Goal: Information Seeking & Learning: Check status

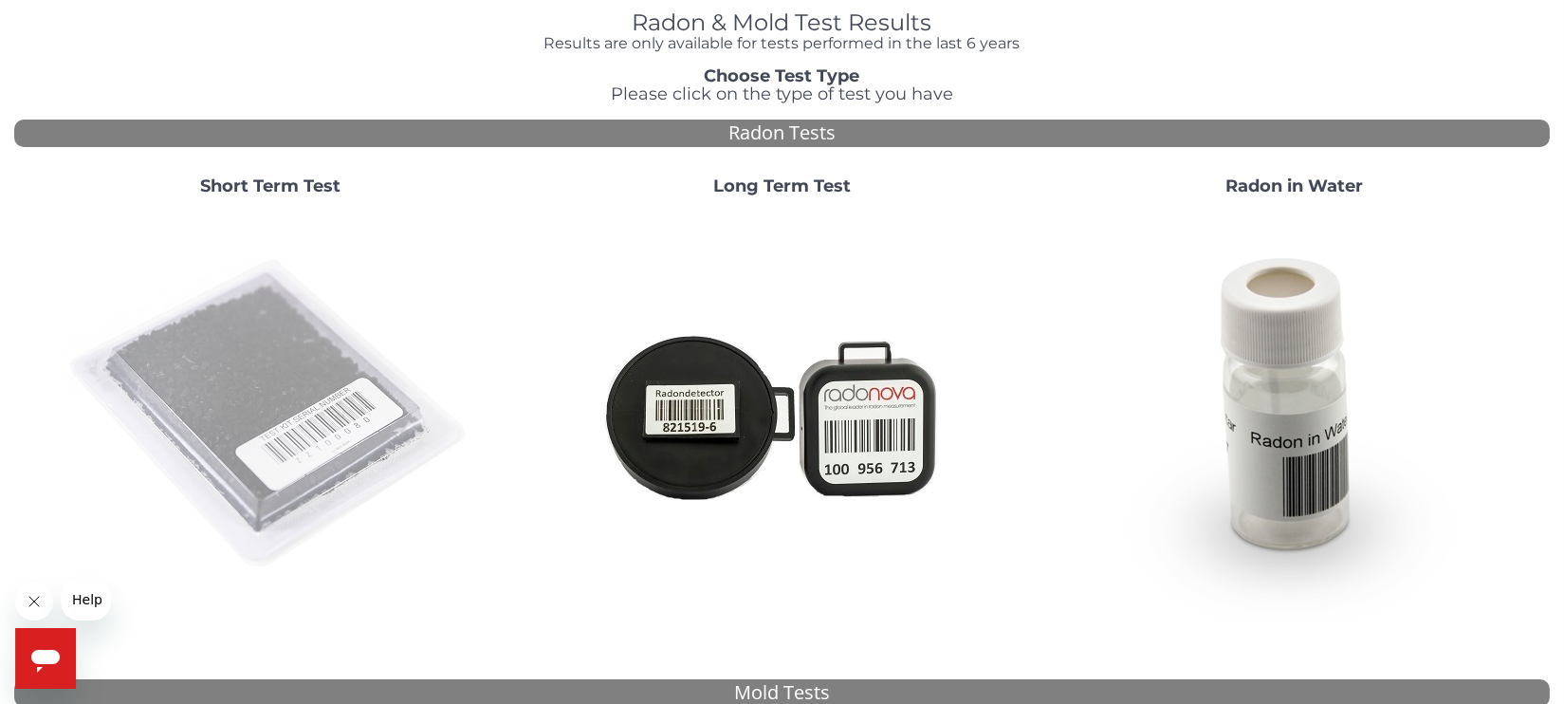
scroll to position [209, 0]
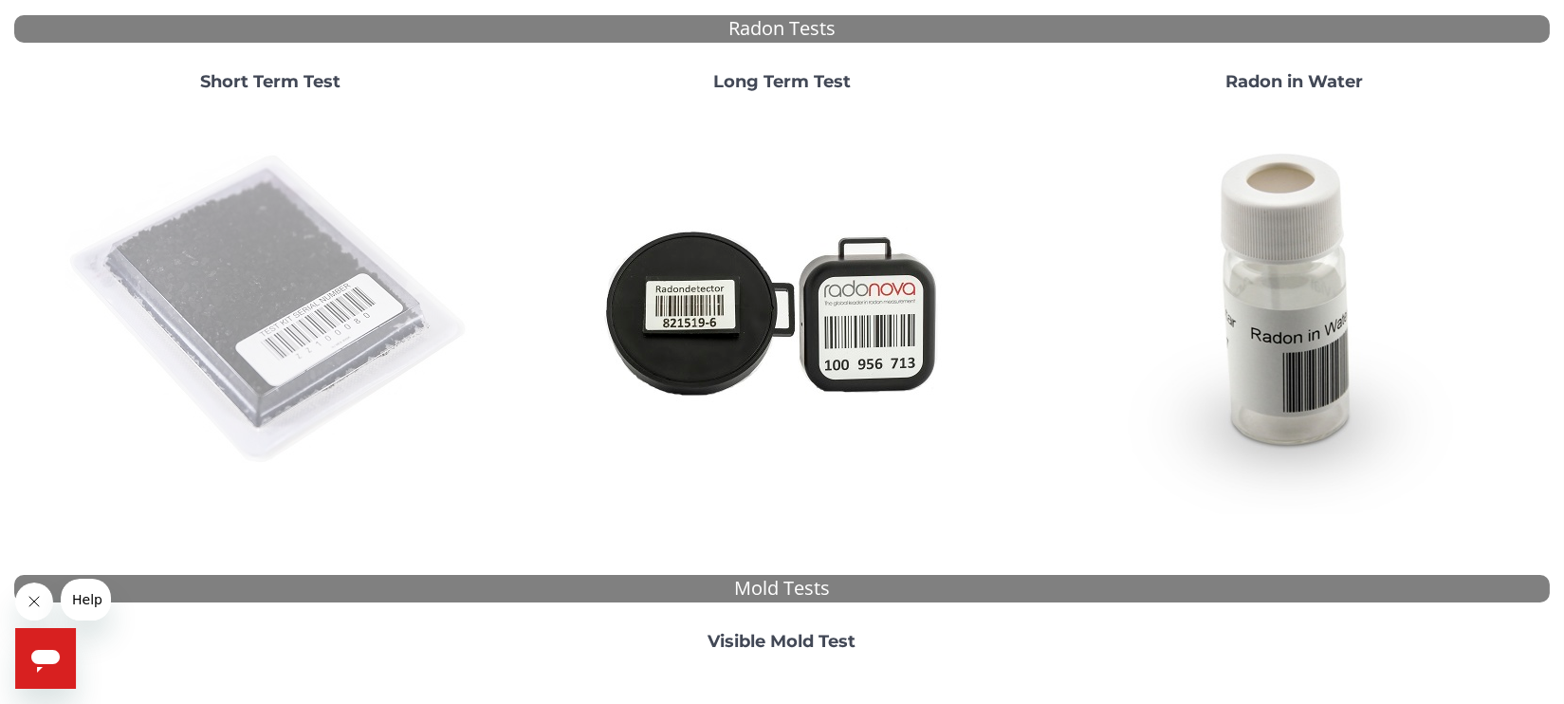
click at [264, 305] on img at bounding box center [270, 310] width 408 height 408
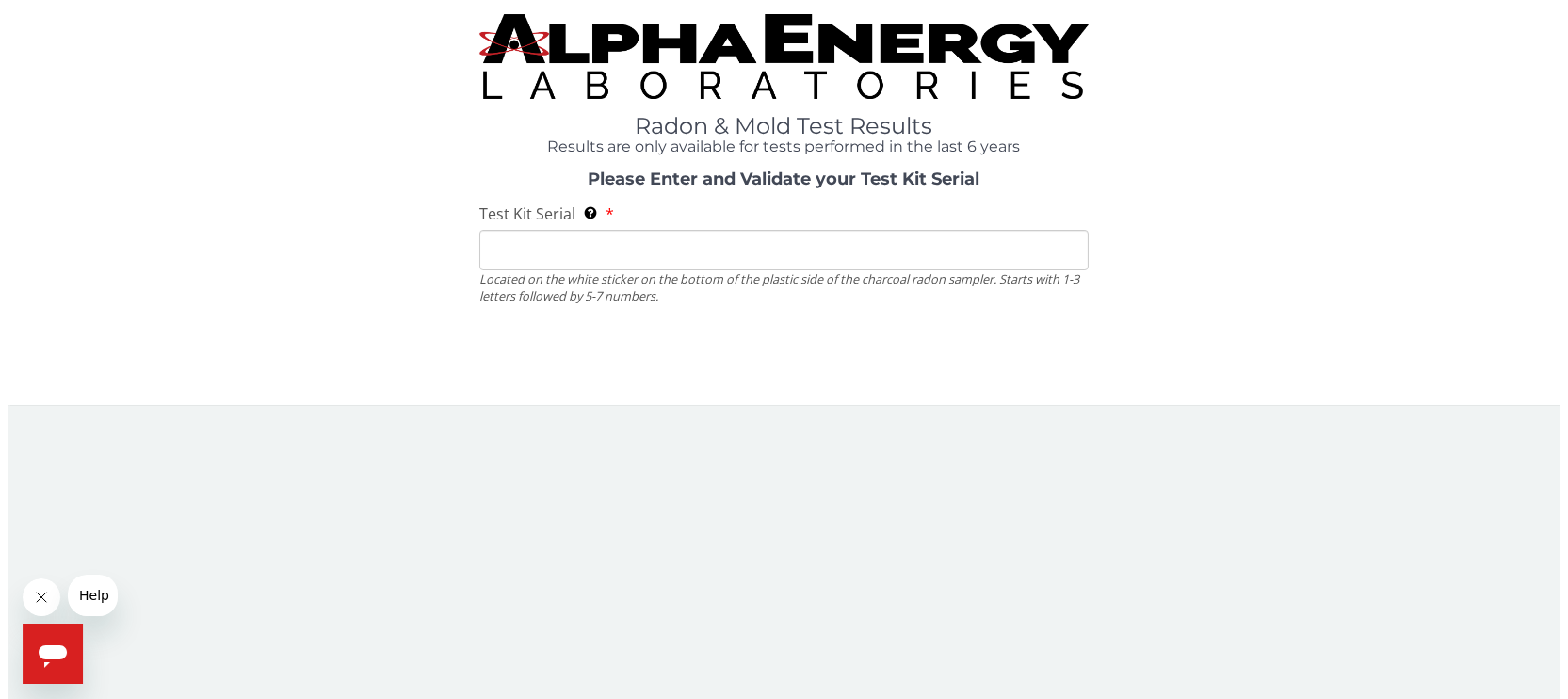
scroll to position [0, 0]
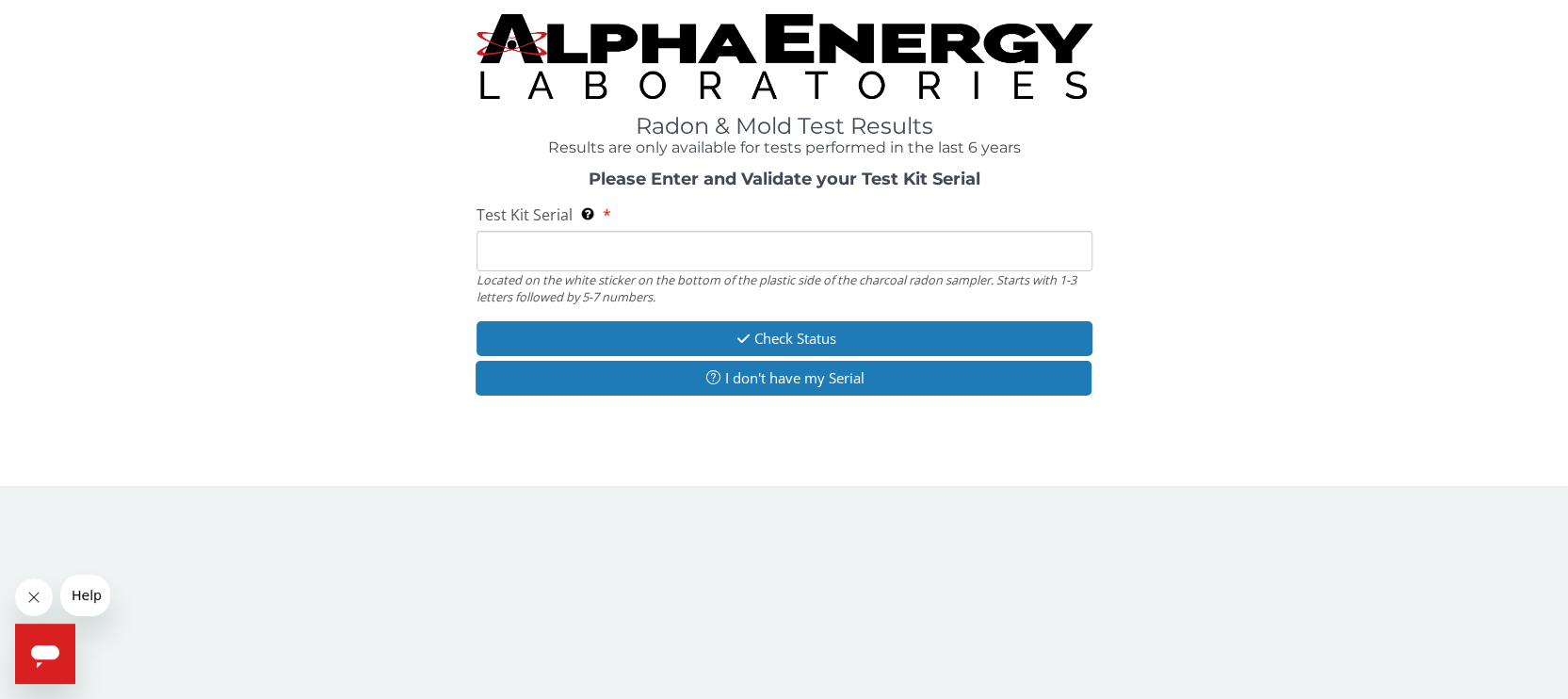
click at [523, 247] on input "Test Kit Serial Located on the white sticker on the bottom of the plastic side …" at bounding box center [784, 250] width 616 height 41
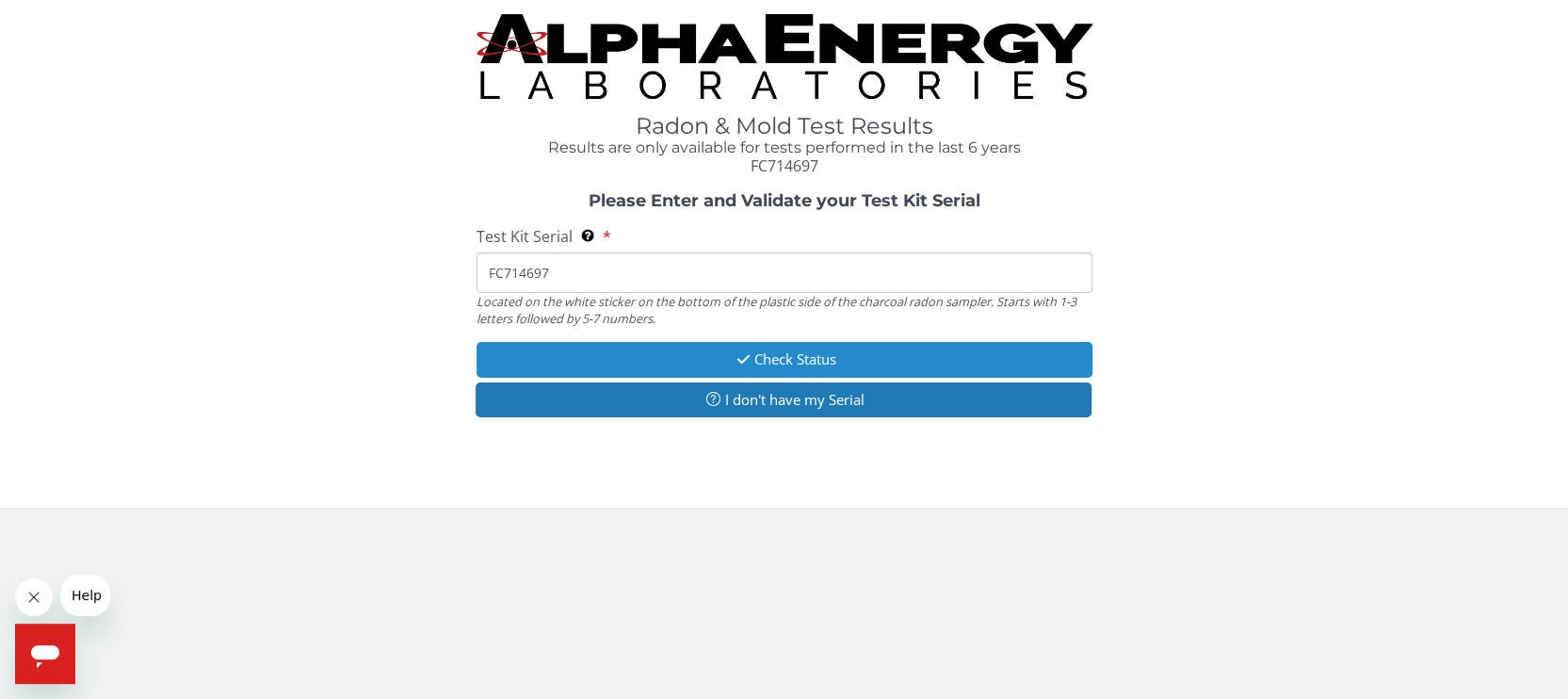
type input "FC714697"
click at [818, 353] on button "Check Status" at bounding box center [784, 358] width 616 height 35
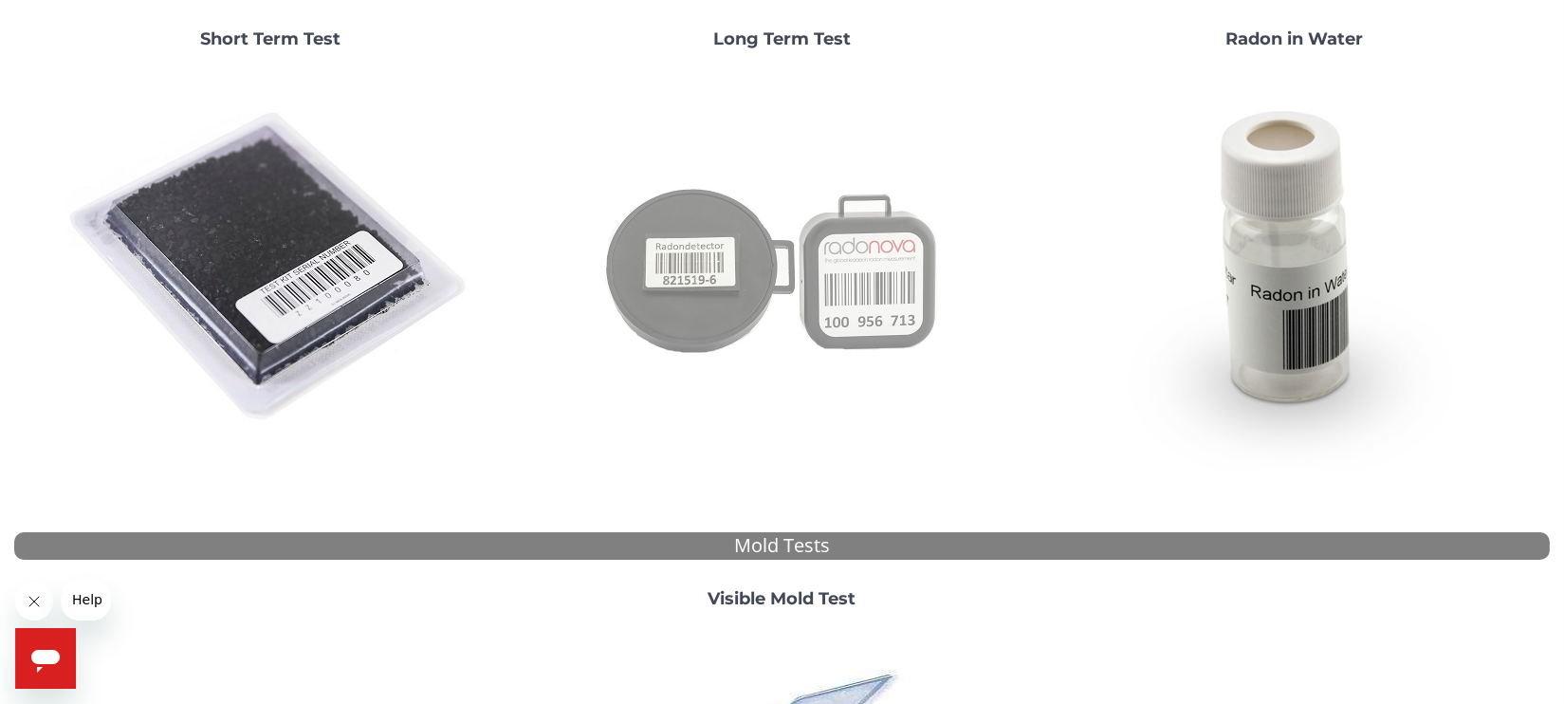
scroll to position [43, 0]
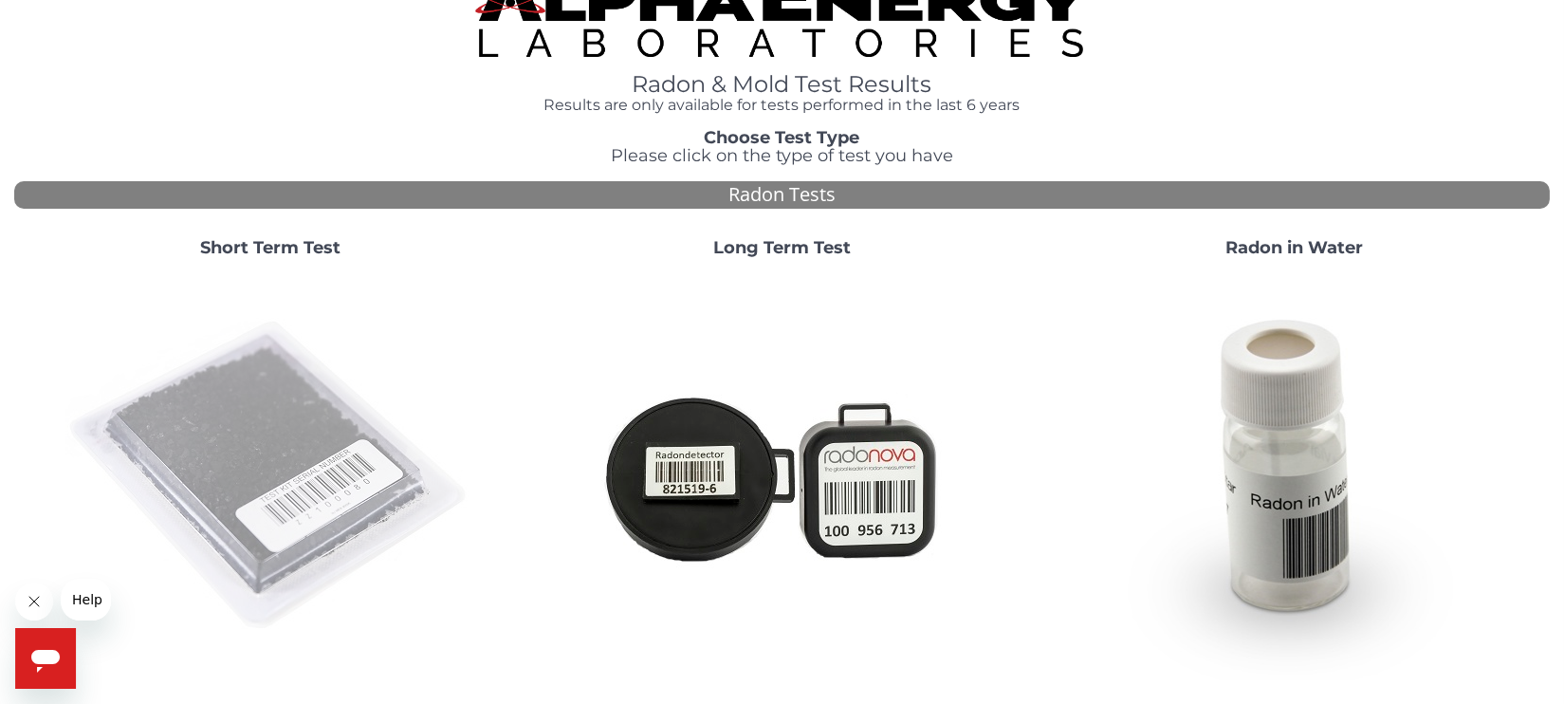
click at [240, 413] on img at bounding box center [270, 476] width 408 height 408
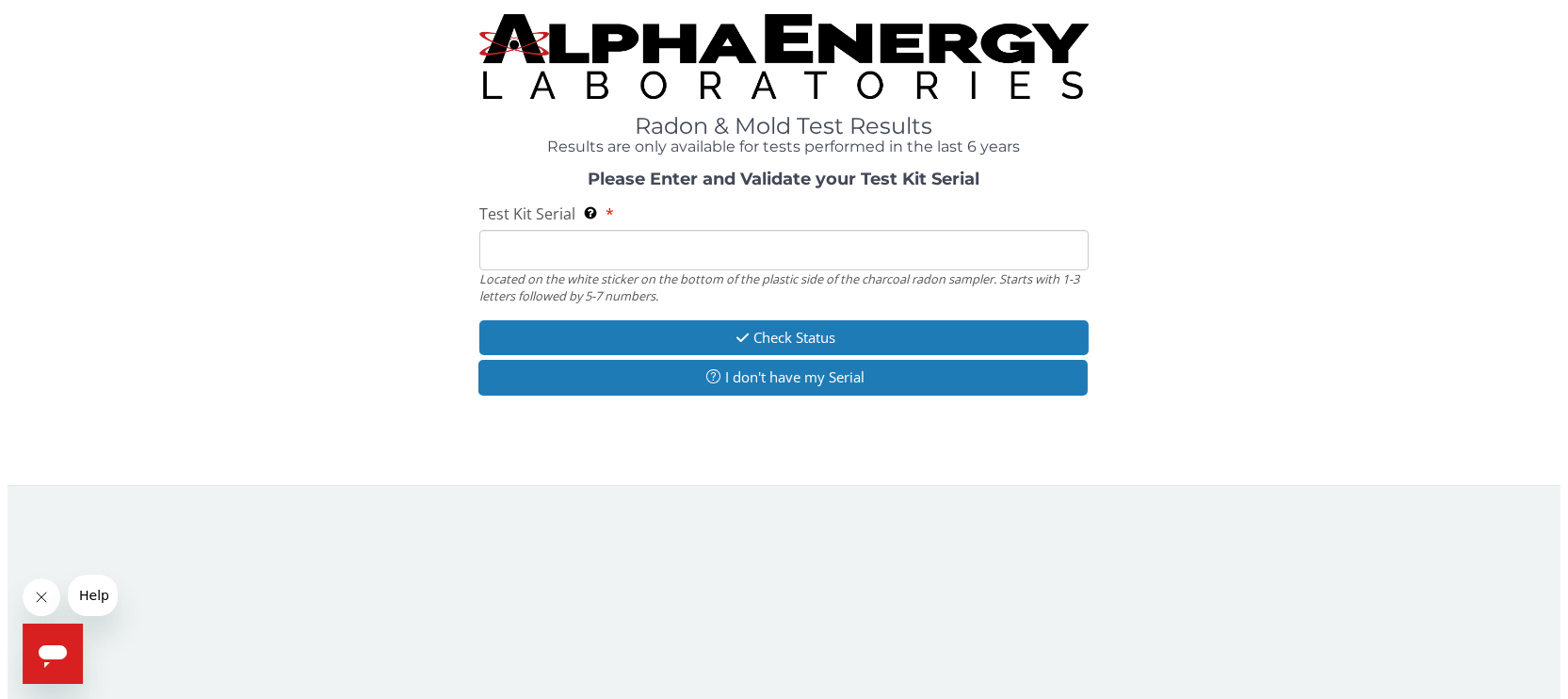
scroll to position [0, 0]
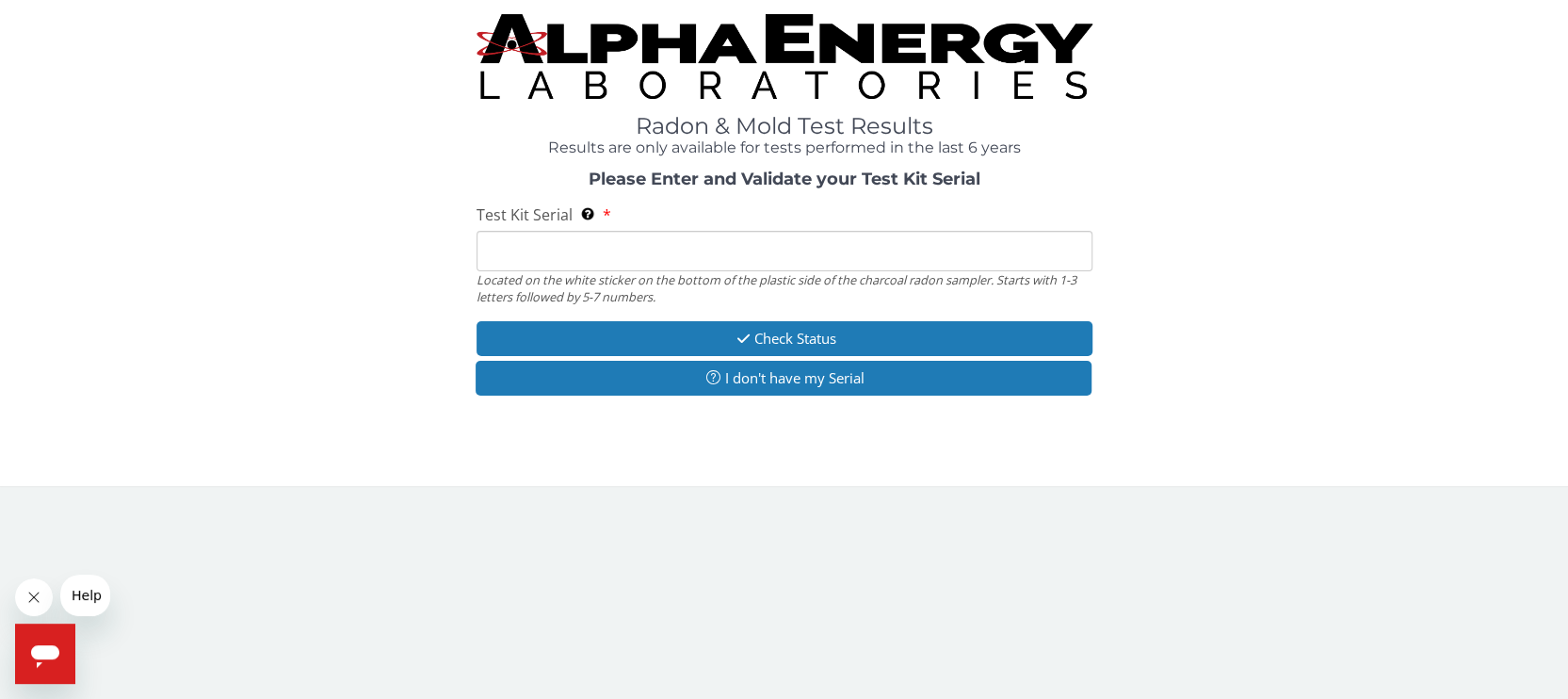
click at [619, 248] on input "Test Kit Serial Located on the white sticker on the bottom of the plastic side …" at bounding box center [784, 250] width 616 height 41
